Goal: Navigation & Orientation: Find specific page/section

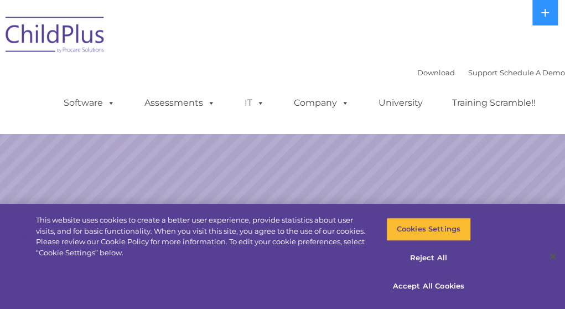
select select "MEDIUM"
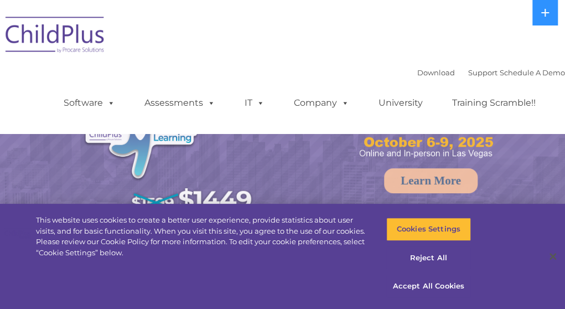
select select "MEDIUM"
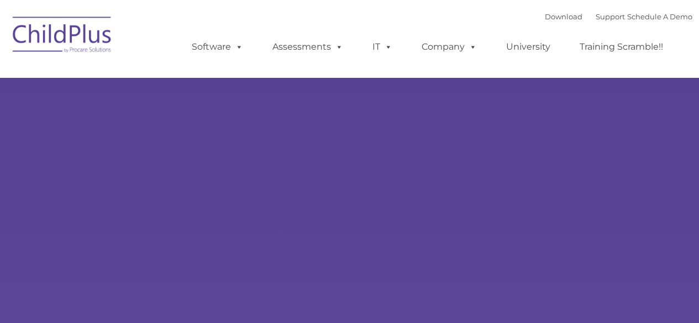
type input ""
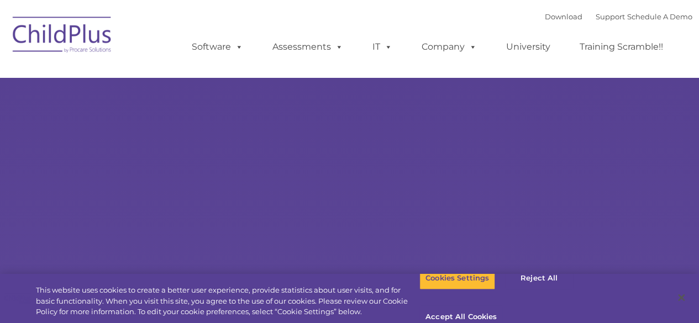
select select "MEDIUM"
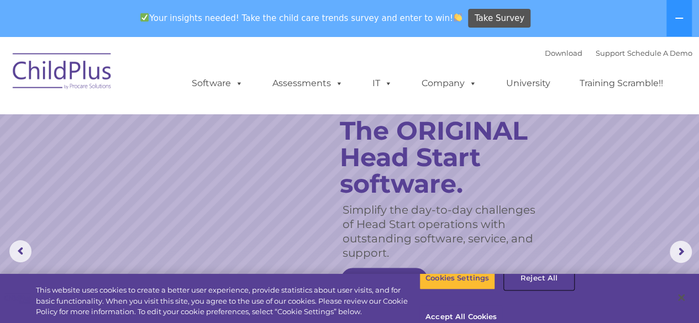
click at [533, 290] on button "Reject All" at bounding box center [539, 278] width 69 height 23
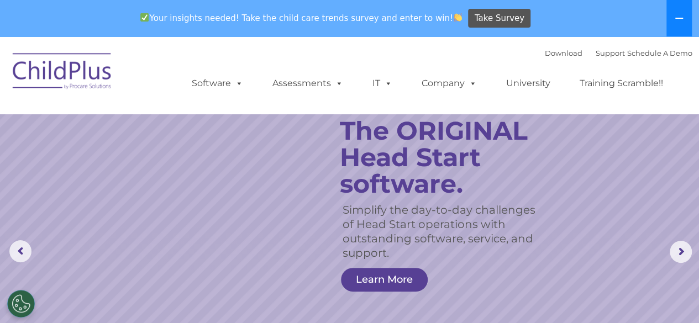
click at [672, 33] on button at bounding box center [679, 18] width 25 height 36
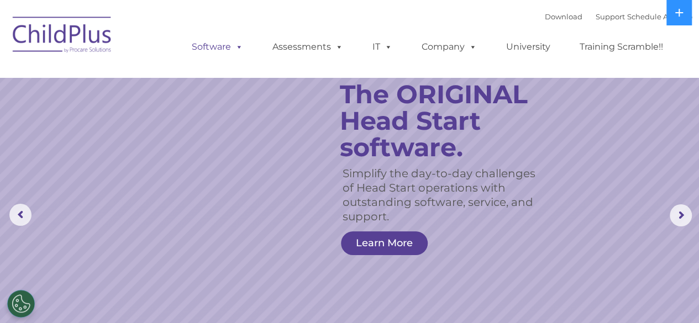
click at [223, 44] on link "Software" at bounding box center [218, 47] width 74 height 22
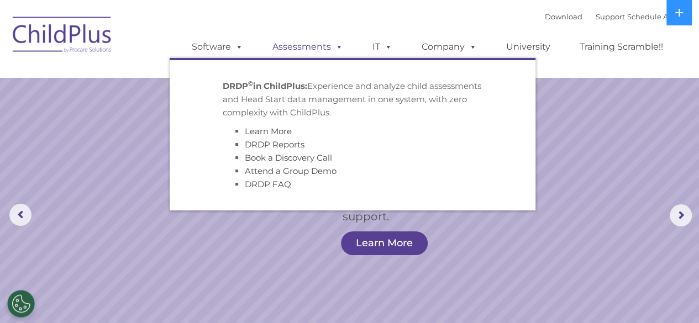
click at [299, 43] on link "Assessments" at bounding box center [308, 47] width 93 height 22
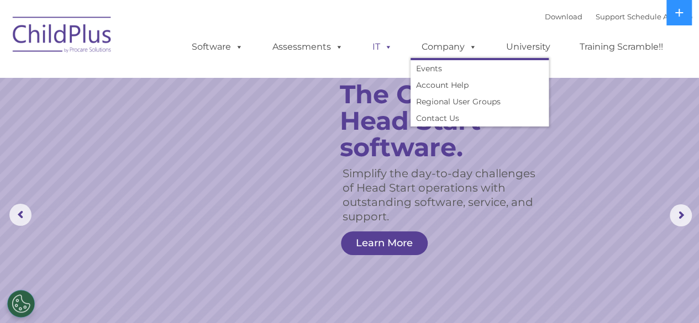
click at [373, 41] on link "IT" at bounding box center [383, 47] width 42 height 22
click at [465, 45] on span at bounding box center [471, 46] width 12 height 11
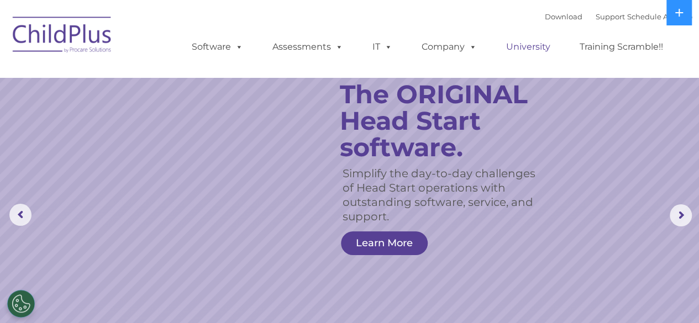
click at [523, 48] on link "University" at bounding box center [528, 47] width 66 height 22
click at [623, 47] on link "Training Scramble!!" at bounding box center [622, 47] width 106 height 22
